Goal: Communication & Community: Participate in discussion

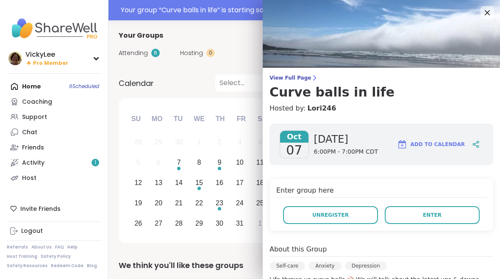
click at [356, 223] on button "Unregister" at bounding box center [330, 215] width 95 height 18
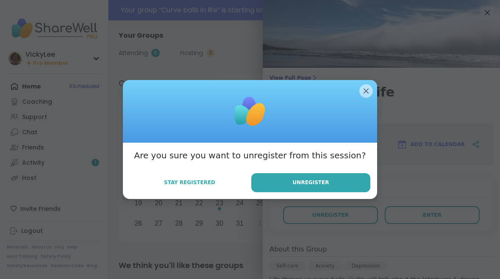
click at [179, 179] on button "Stay Registered" at bounding box center [190, 183] width 120 height 18
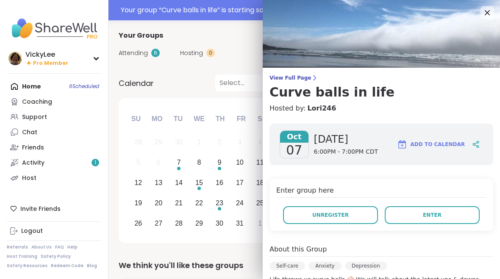
click at [452, 221] on button "Enter" at bounding box center [432, 215] width 95 height 18
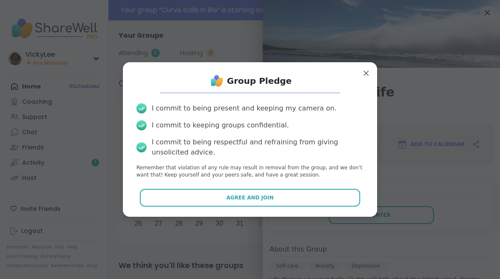
click at [229, 189] on button "Agree and Join" at bounding box center [250, 198] width 221 height 18
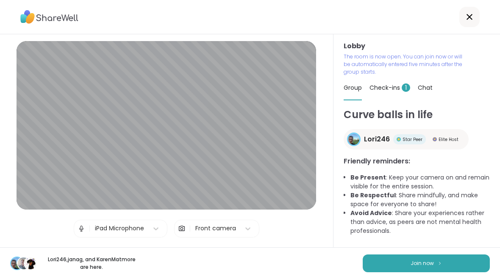
click at [433, 263] on span "Join now" at bounding box center [422, 264] width 23 height 8
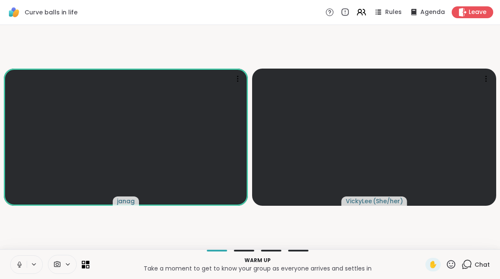
click at [36, 261] on icon at bounding box center [34, 264] width 7 height 7
click at [29, 268] on button at bounding box center [35, 264] width 16 height 7
click at [19, 262] on icon at bounding box center [19, 264] width 2 height 4
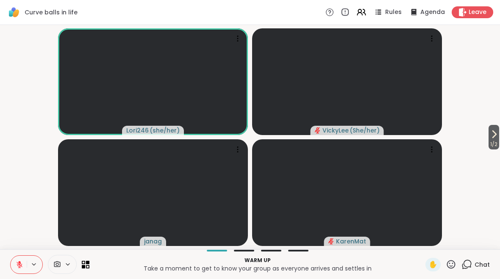
click at [485, 266] on span "Chat" at bounding box center [482, 265] width 15 height 8
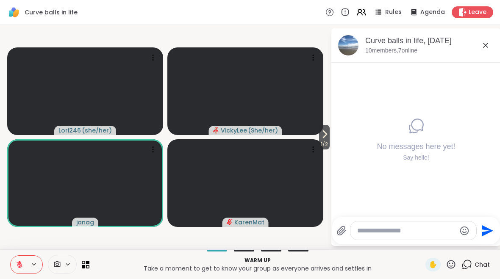
click at [324, 135] on icon at bounding box center [325, 134] width 3 height 7
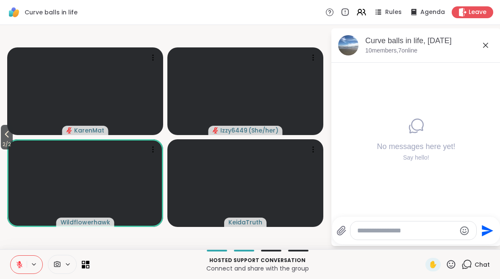
click at [4, 141] on span "2 / 2" at bounding box center [7, 144] width 12 height 10
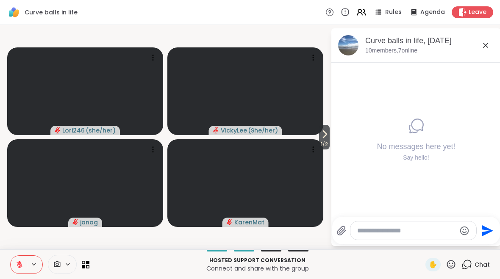
click at [22, 257] on button at bounding box center [19, 265] width 16 height 18
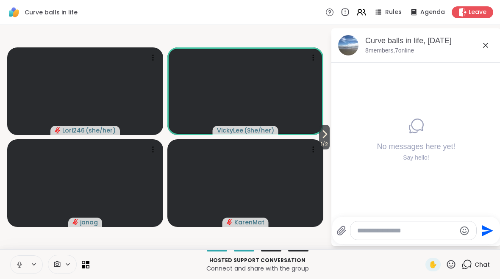
click at [33, 267] on icon at bounding box center [34, 264] width 7 height 7
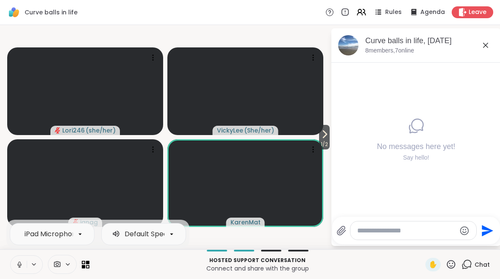
click at [25, 266] on button at bounding box center [19, 265] width 16 height 18
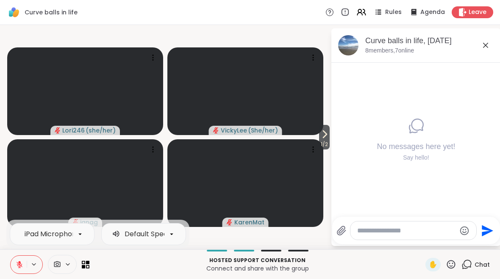
click at [27, 261] on button at bounding box center [35, 264] width 16 height 7
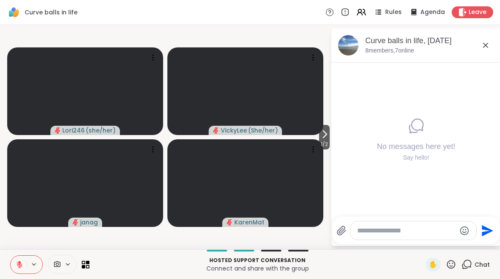
click at [34, 265] on icon at bounding box center [33, 265] width 3 height 2
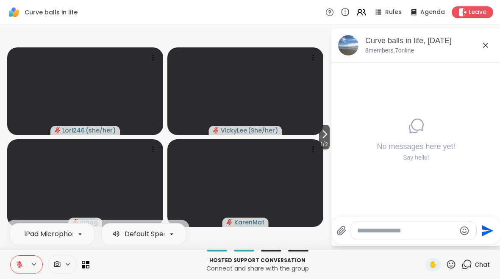
click at [17, 266] on icon at bounding box center [20, 265] width 8 height 8
click at [326, 136] on icon at bounding box center [325, 134] width 10 height 10
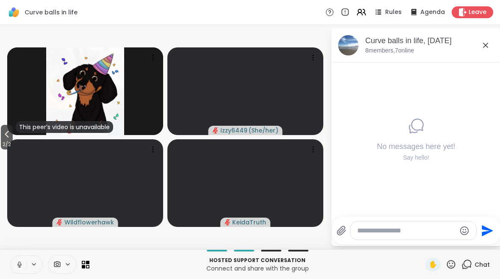
click at [10, 138] on icon at bounding box center [7, 134] width 10 height 10
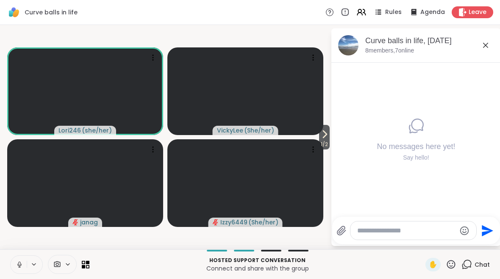
click at [322, 135] on icon at bounding box center [325, 134] width 10 height 10
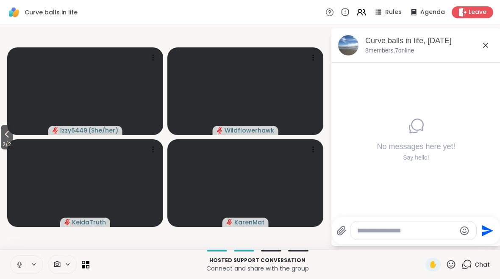
click at [31, 267] on icon at bounding box center [34, 264] width 7 height 7
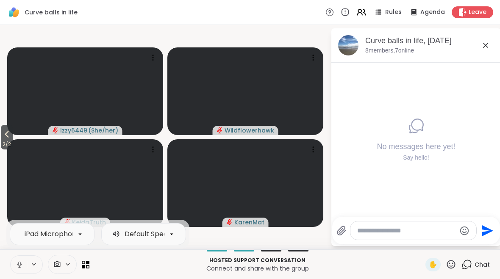
click at [21, 266] on icon at bounding box center [20, 265] width 8 height 8
click at [455, 262] on icon at bounding box center [451, 264] width 8 height 8
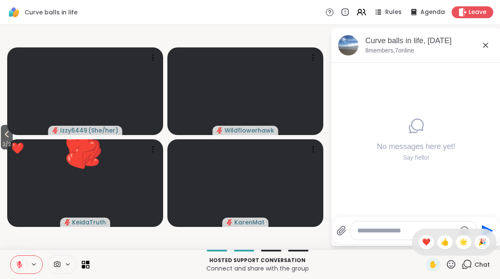
click at [432, 243] on div "❤️" at bounding box center [426, 243] width 15 height 14
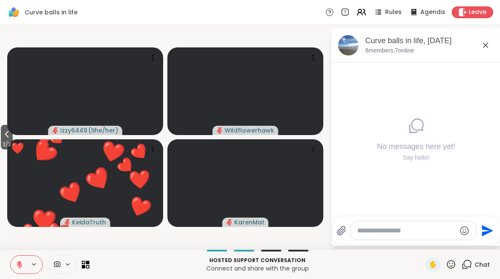
click at [457, 262] on icon at bounding box center [451, 264] width 11 height 11
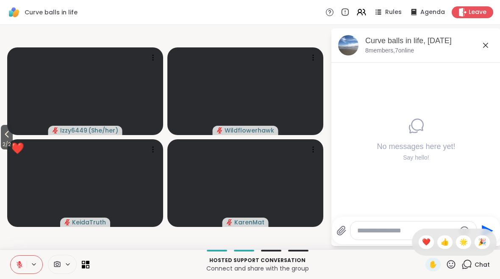
click at [424, 240] on span "❤️" at bounding box center [426, 242] width 8 height 10
click at [33, 267] on icon at bounding box center [34, 264] width 7 height 7
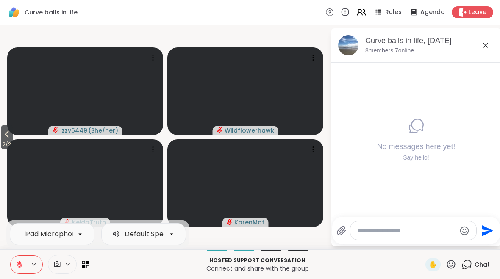
click at [22, 266] on icon at bounding box center [20, 265] width 8 height 8
click at [31, 267] on icon at bounding box center [34, 264] width 7 height 7
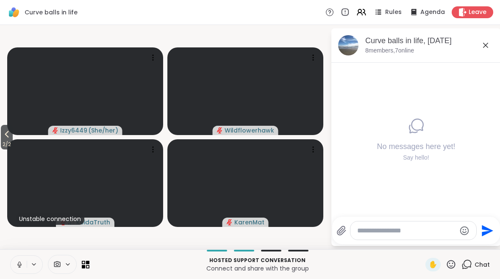
click at [20, 267] on icon at bounding box center [19, 267] width 0 height 2
click at [8, 138] on icon at bounding box center [7, 134] width 10 height 10
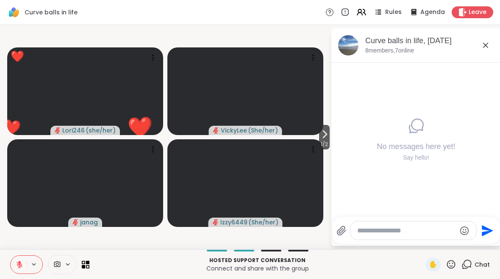
click at [455, 266] on icon at bounding box center [451, 264] width 11 height 11
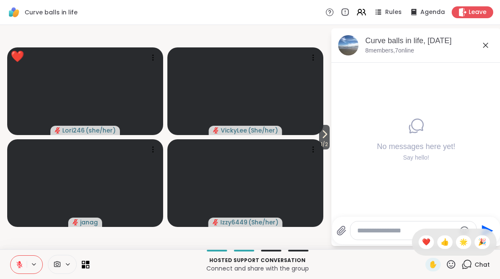
click at [430, 243] on div "❤️" at bounding box center [426, 243] width 15 height 14
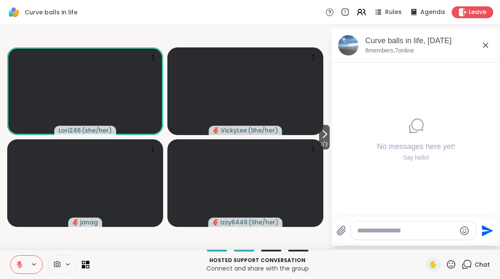
click at [452, 264] on icon at bounding box center [451, 264] width 11 height 11
click at [446, 241] on span "👍" at bounding box center [445, 242] width 8 height 10
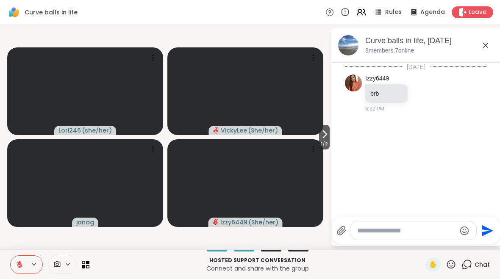
click at [325, 139] on icon at bounding box center [325, 134] width 10 height 10
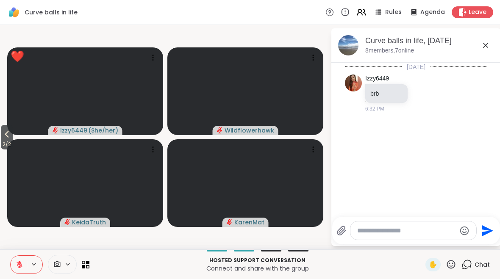
click at [452, 268] on icon at bounding box center [451, 264] width 11 height 11
click at [426, 242] on span "❤️" at bounding box center [426, 242] width 8 height 10
click at [5, 137] on icon at bounding box center [7, 134] width 10 height 10
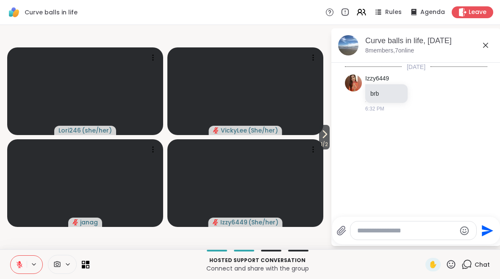
click at [324, 139] on icon at bounding box center [325, 134] width 10 height 10
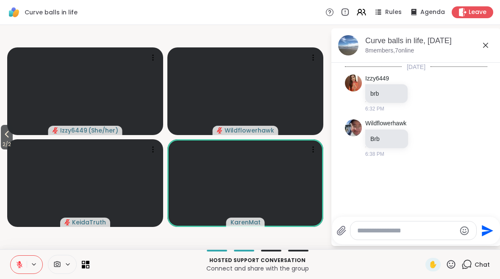
click at [452, 265] on icon at bounding box center [451, 264] width 11 height 11
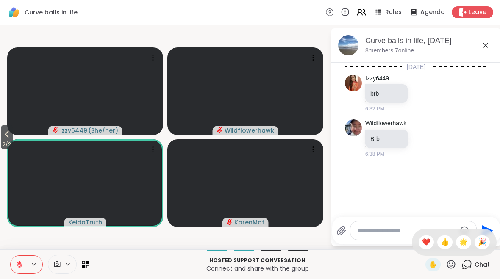
click at [451, 262] on icon at bounding box center [451, 264] width 11 height 11
click at [457, 260] on div "✋ Chat" at bounding box center [458, 265] width 64 height 14
click at [453, 265] on icon at bounding box center [451, 264] width 11 height 11
click at [423, 243] on span "❤️" at bounding box center [426, 242] width 8 height 10
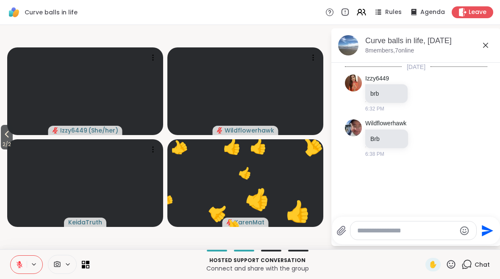
click at [11, 140] on span "2 / 2" at bounding box center [7, 144] width 12 height 10
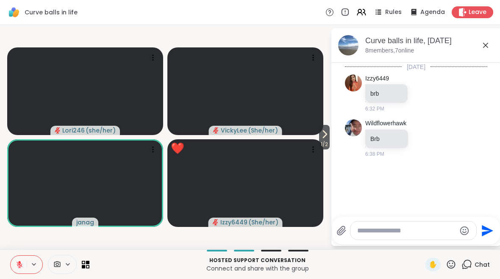
click at [433, 264] on span "✋" at bounding box center [433, 265] width 8 height 10
click at [436, 270] on span "✋" at bounding box center [433, 265] width 8 height 10
click at [455, 266] on icon at bounding box center [451, 264] width 11 height 11
click at [448, 244] on span "👍" at bounding box center [445, 242] width 8 height 10
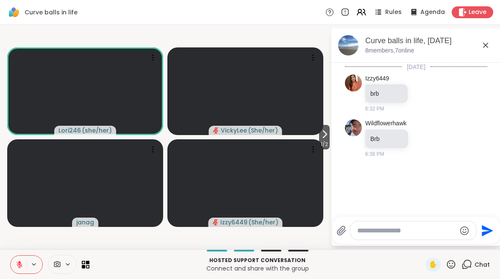
click at [26, 267] on button at bounding box center [19, 265] width 16 height 18
click at [30, 263] on button at bounding box center [35, 264] width 16 height 7
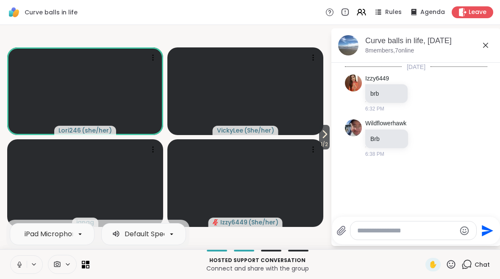
click at [14, 270] on button at bounding box center [19, 265] width 16 height 18
click at [457, 267] on icon at bounding box center [451, 264] width 11 height 11
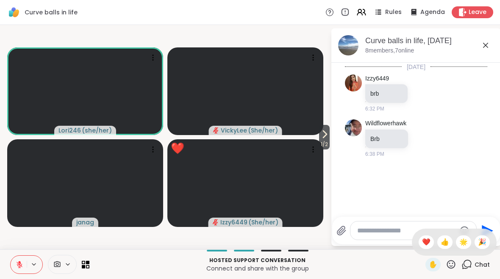
click at [425, 246] on span "❤️" at bounding box center [426, 242] width 8 height 10
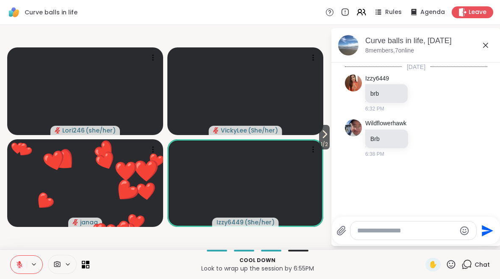
click at [452, 269] on icon at bounding box center [451, 264] width 8 height 8
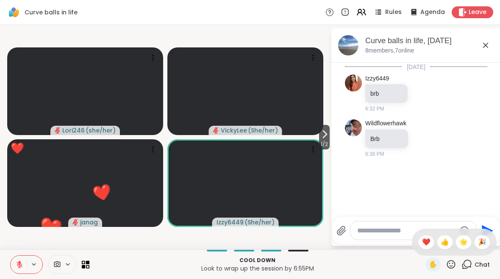
click at [421, 248] on div "❤️" at bounding box center [426, 243] width 15 height 14
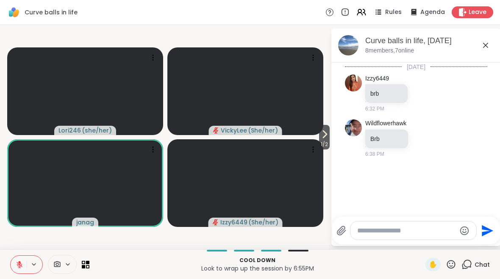
click at [451, 268] on icon at bounding box center [451, 264] width 8 height 8
click at [426, 246] on span "❤️" at bounding box center [426, 242] width 8 height 10
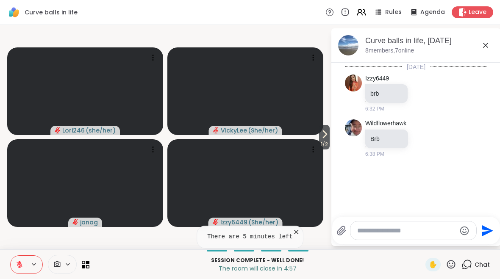
click at [455, 262] on icon at bounding box center [451, 264] width 8 height 8
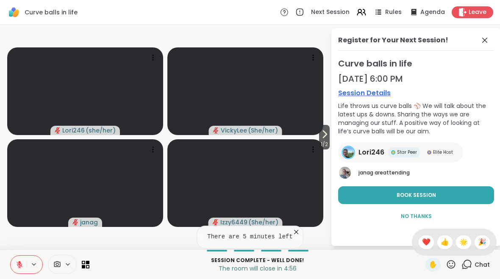
click at [445, 245] on span "👍" at bounding box center [445, 242] width 8 height 10
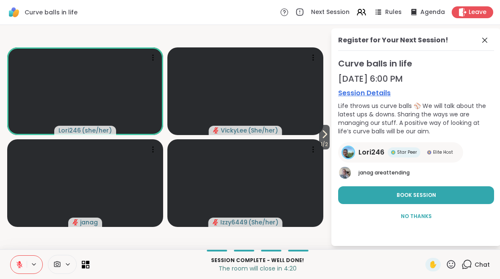
click at [471, 198] on button "Book Session" at bounding box center [416, 196] width 156 height 18
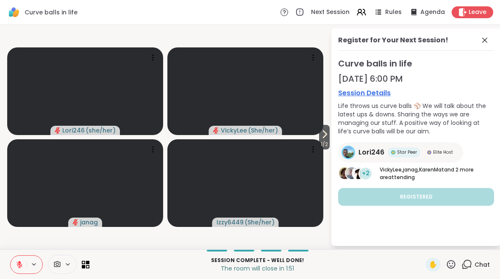
click at [327, 142] on span "1 / 2" at bounding box center [324, 144] width 11 height 10
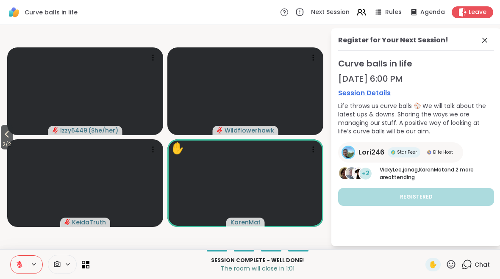
click at [452, 268] on icon at bounding box center [451, 264] width 11 height 11
click at [443, 244] on span "👍" at bounding box center [445, 242] width 8 height 10
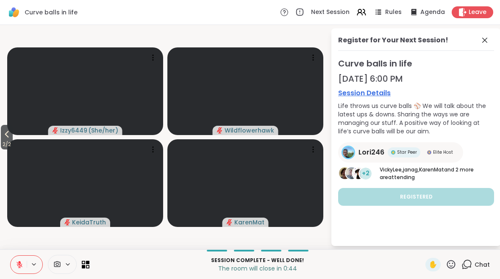
click at [5, 138] on icon at bounding box center [7, 134] width 10 height 10
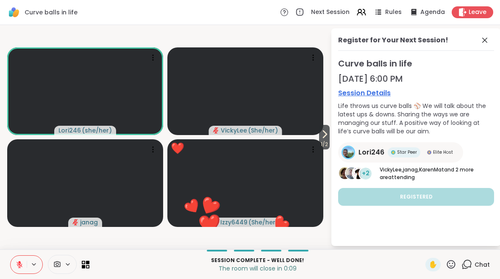
click at [456, 263] on icon at bounding box center [451, 264] width 11 height 11
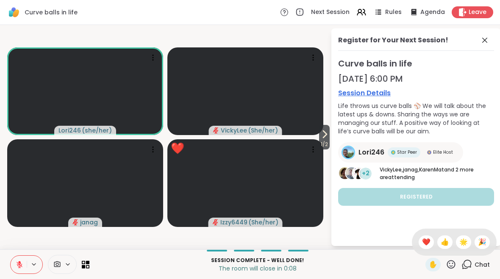
click at [430, 246] on div "❤️" at bounding box center [426, 243] width 15 height 14
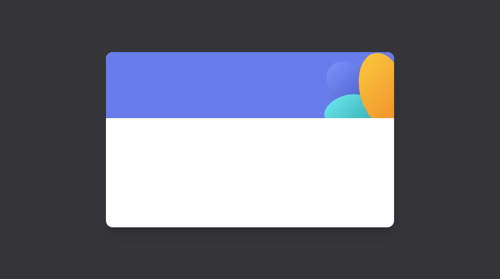
click at [481, 12] on div at bounding box center [250, 139] width 500 height 279
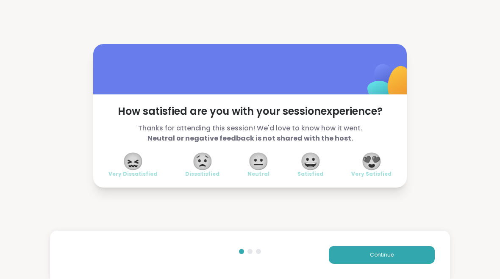
click at [383, 170] on div "😍 Very Satisfied" at bounding box center [371, 166] width 40 height 24
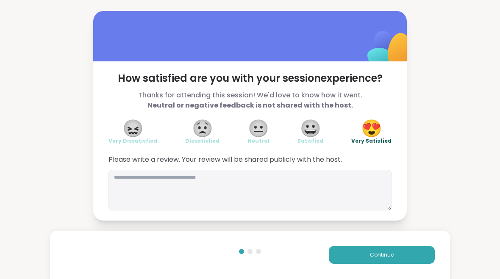
click at [416, 262] on button "Continue" at bounding box center [382, 255] width 106 height 18
